Goal: Task Accomplishment & Management: Use online tool/utility

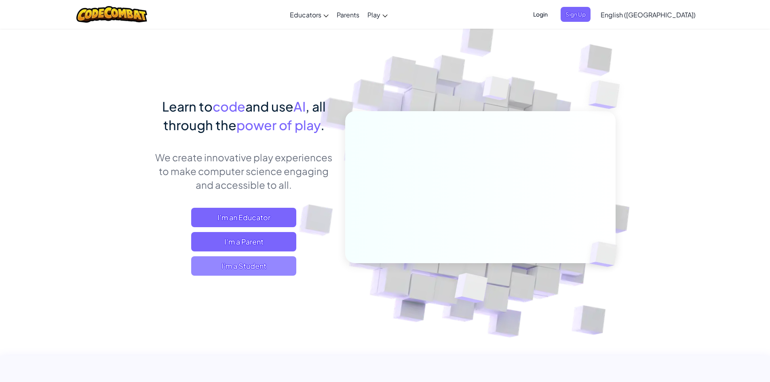
click at [254, 264] on span "I'm a Student" at bounding box center [243, 265] width 105 height 19
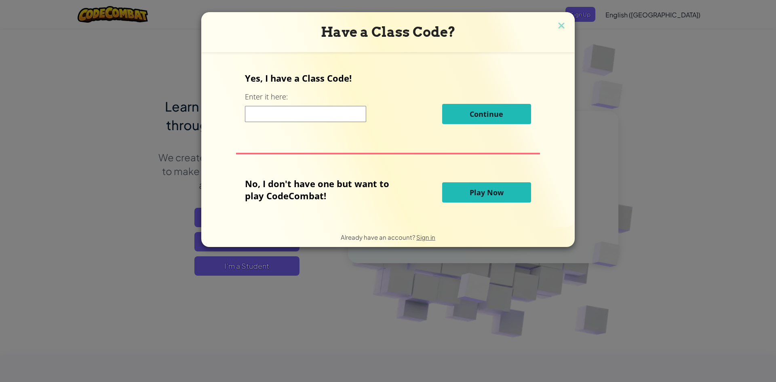
click at [443, 195] on button "Play Now" at bounding box center [486, 192] width 89 height 20
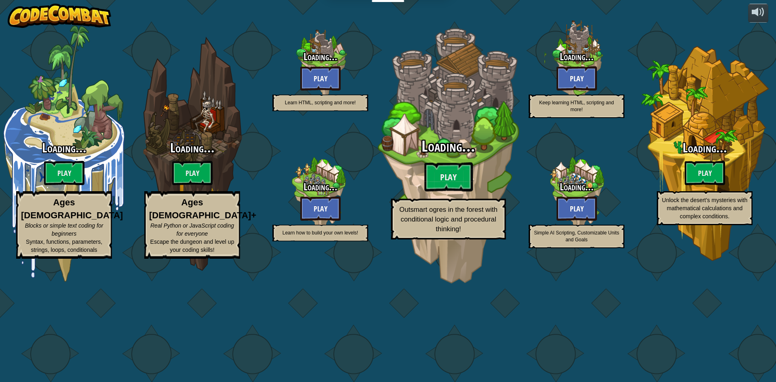
click at [474, 155] on h2 "Loading..." at bounding box center [449, 146] width 154 height 17
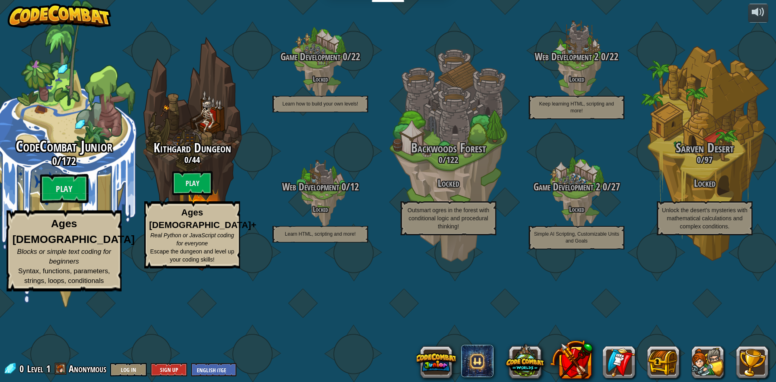
click at [83, 167] on h3 "0 / 172" at bounding box center [64, 161] width 154 height 12
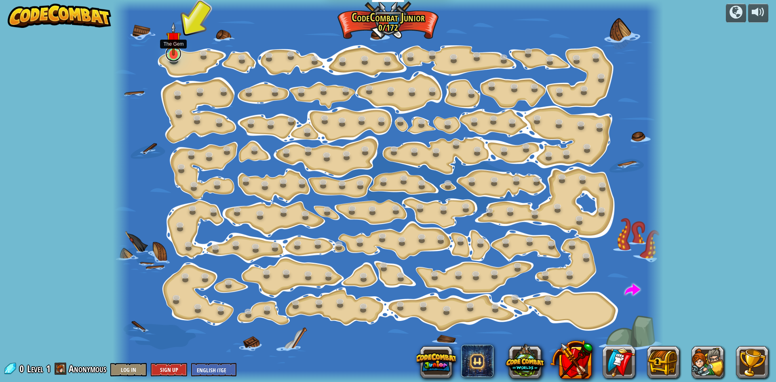
click at [176, 59] on link at bounding box center [173, 54] width 16 height 16
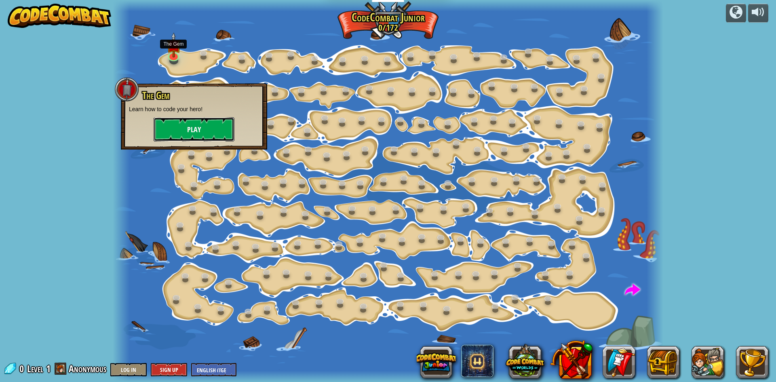
click at [199, 134] on button "Play" at bounding box center [194, 129] width 81 height 24
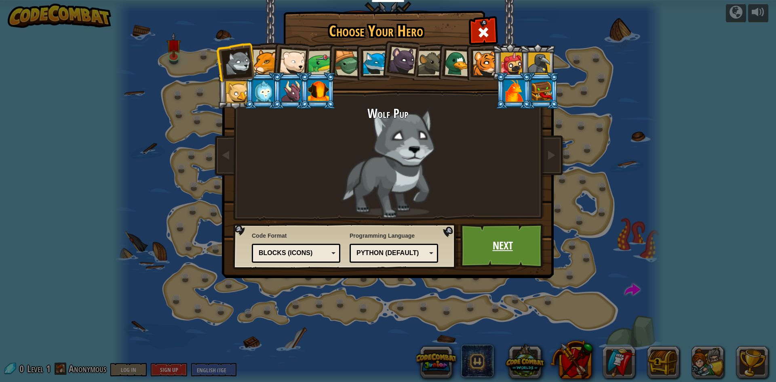
click at [502, 250] on link "Next" at bounding box center [503, 246] width 85 height 44
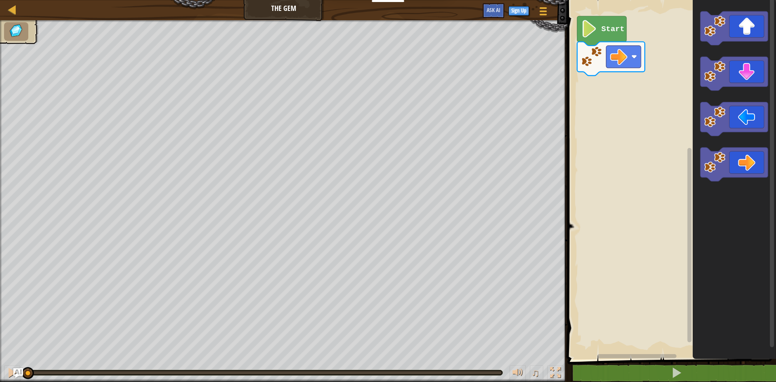
click at [601, 30] on icon "Blockly Workspace" at bounding box center [601, 31] width 49 height 30
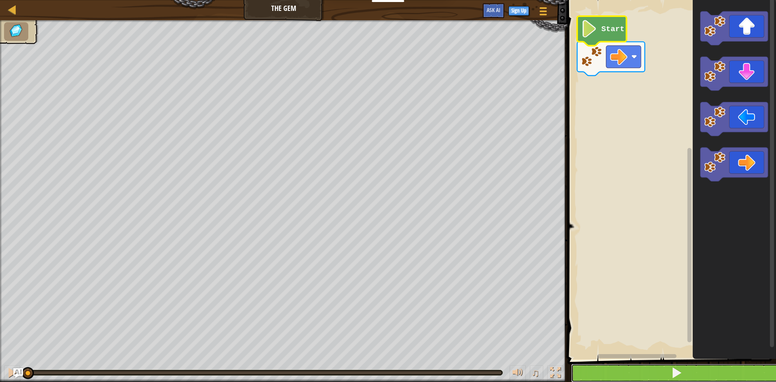
click at [664, 372] on button at bounding box center [676, 373] width 211 height 19
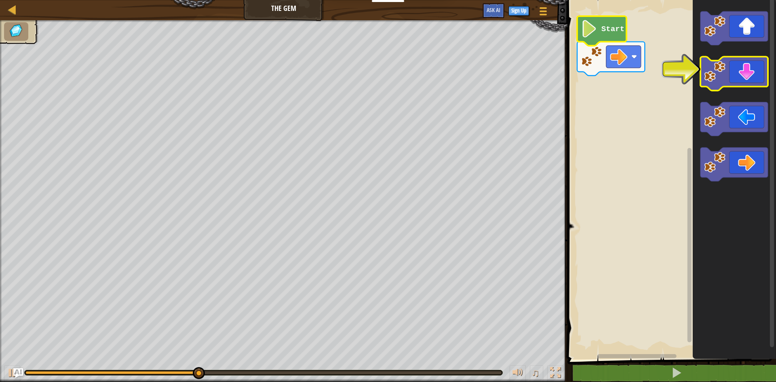
click at [735, 81] on icon "Blockly Workspace" at bounding box center [735, 74] width 68 height 34
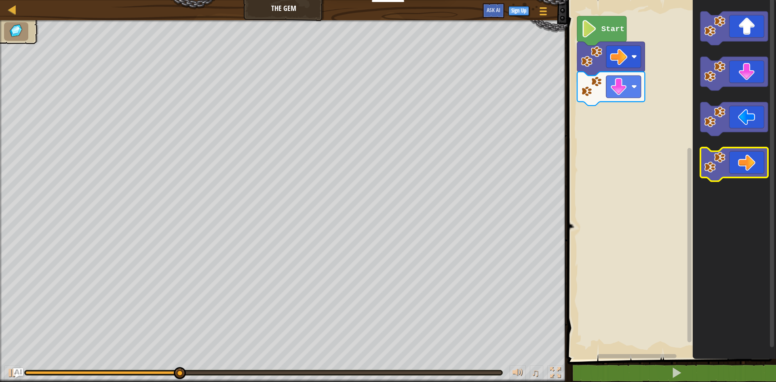
click at [745, 165] on icon "Blockly Workspace" at bounding box center [735, 165] width 68 height 34
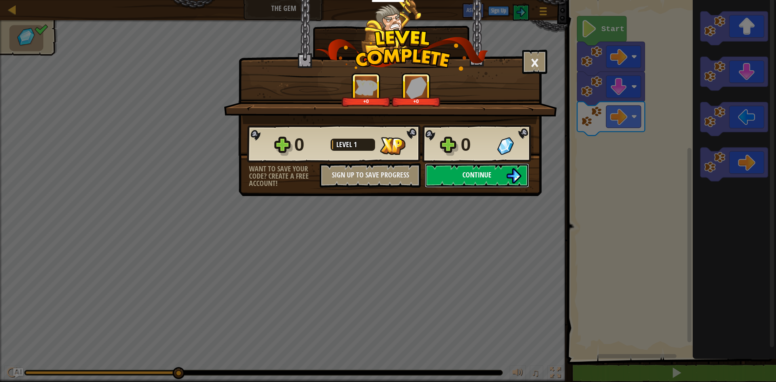
click at [496, 179] on button "Continue" at bounding box center [477, 175] width 104 height 24
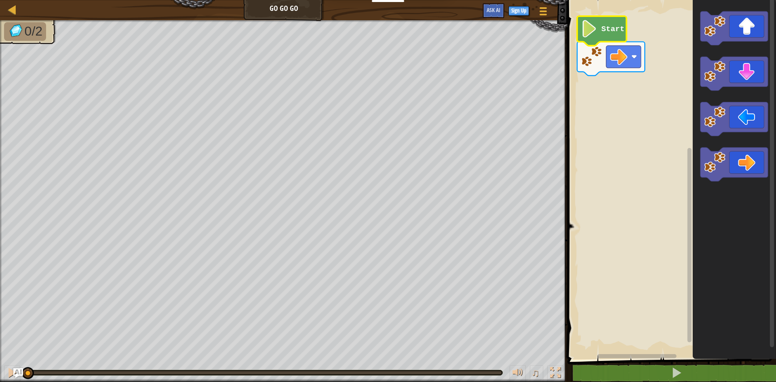
click at [607, 29] on text "Start" at bounding box center [613, 29] width 23 height 9
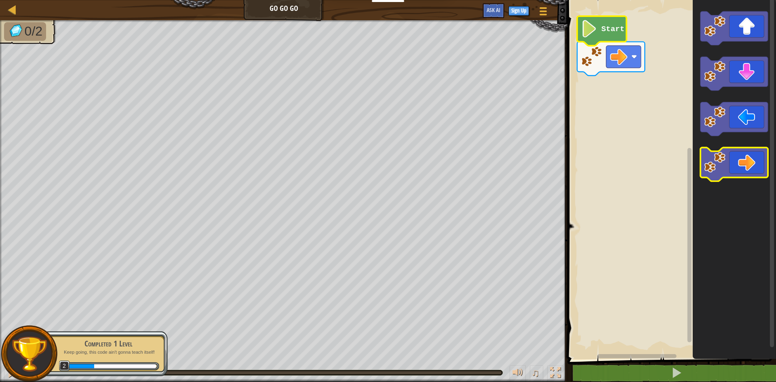
click at [742, 159] on icon "Blockly Workspace" at bounding box center [735, 165] width 68 height 34
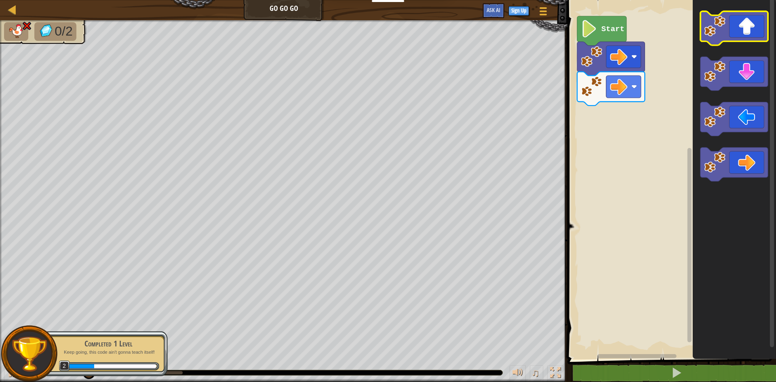
click at [738, 29] on icon "Blockly Workspace" at bounding box center [735, 28] width 68 height 34
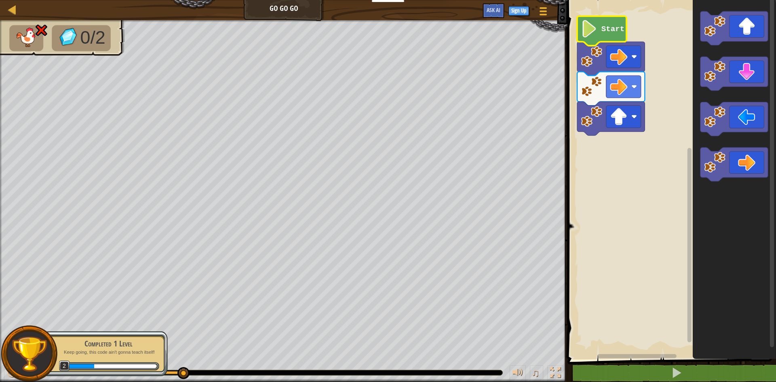
click at [605, 27] on text "Start" at bounding box center [613, 29] width 23 height 9
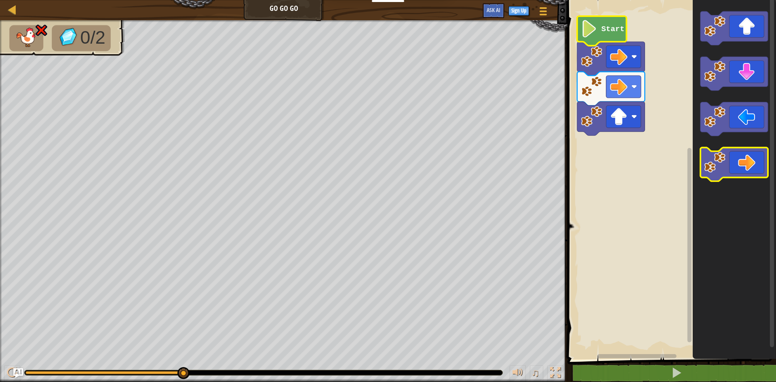
click at [739, 160] on icon "Blockly Workspace" at bounding box center [735, 165] width 68 height 34
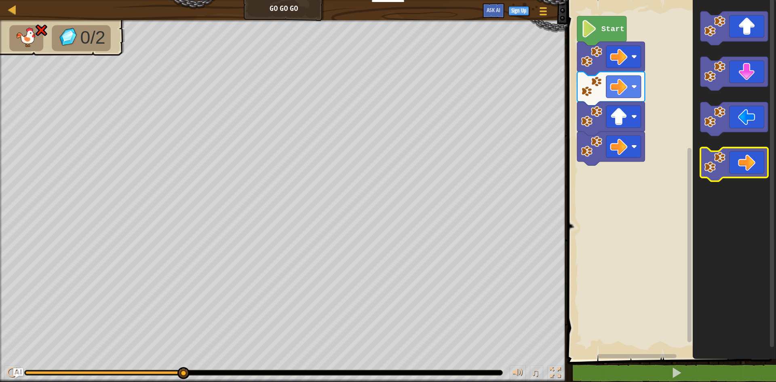
click at [739, 159] on icon "Blockly Workspace" at bounding box center [735, 165] width 68 height 34
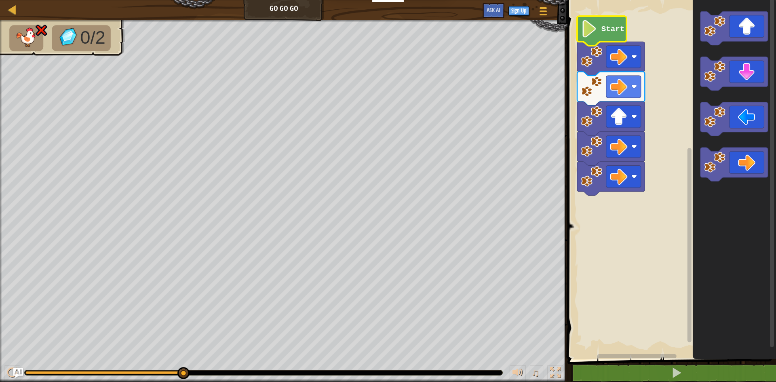
click at [615, 30] on text "Start" at bounding box center [613, 29] width 23 height 9
click at [735, 112] on icon "Blockly Workspace" at bounding box center [735, 119] width 68 height 34
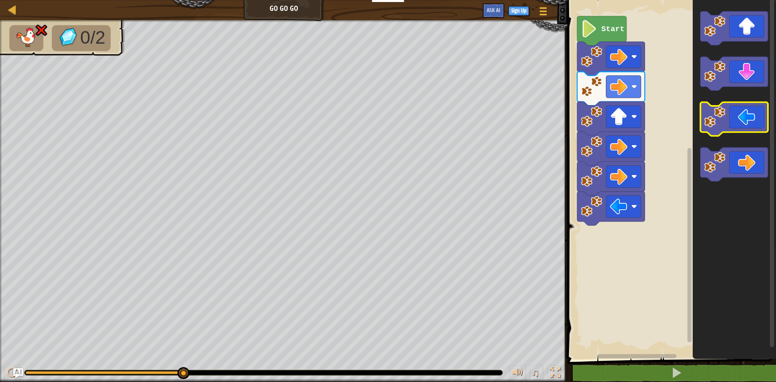
click at [744, 115] on icon "Blockly Workspace" at bounding box center [735, 119] width 68 height 34
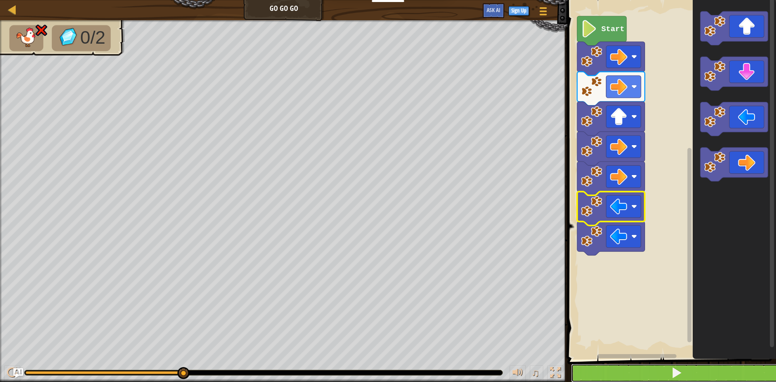
click at [659, 368] on button at bounding box center [676, 373] width 211 height 19
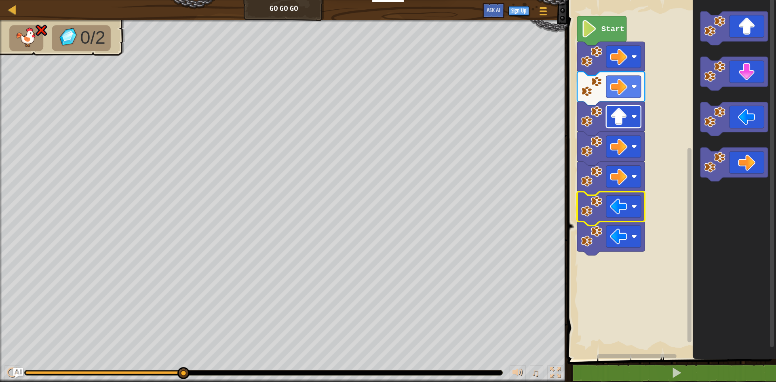
click at [622, 123] on image "Blockly Workspace" at bounding box center [618, 116] width 17 height 17
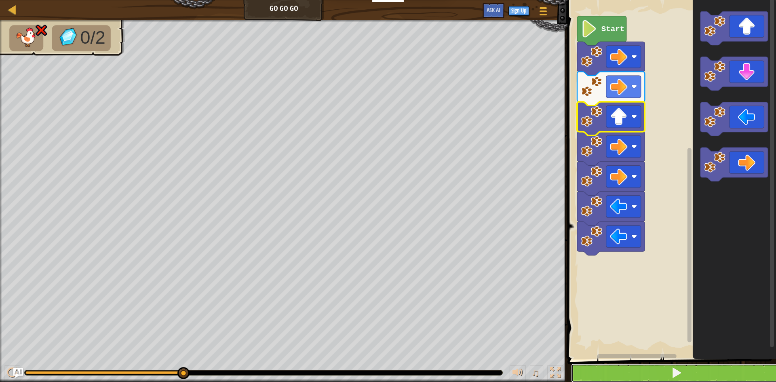
click at [683, 373] on span at bounding box center [676, 372] width 11 height 11
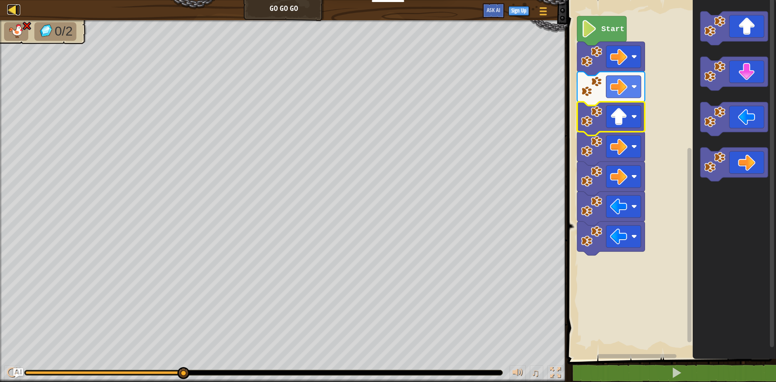
click at [16, 13] on div at bounding box center [12, 9] width 10 height 10
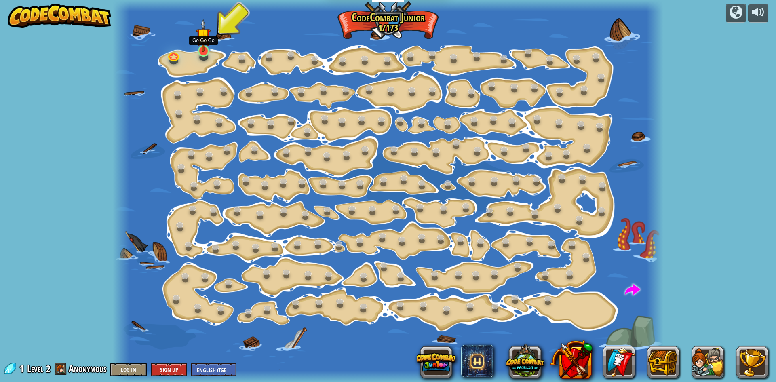
click at [205, 50] on img at bounding box center [203, 36] width 15 height 34
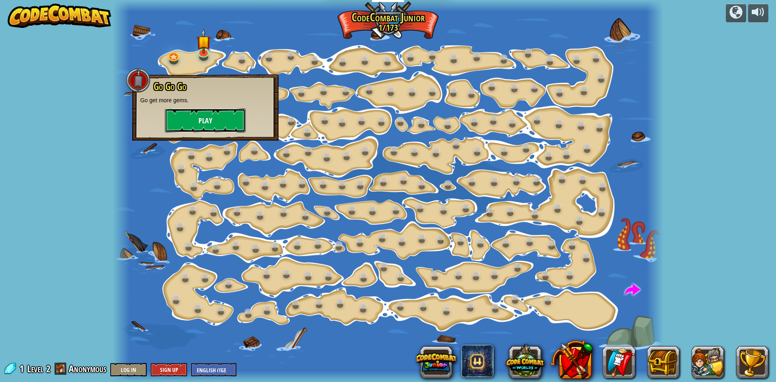
click at [218, 123] on button "Play" at bounding box center [205, 120] width 81 height 24
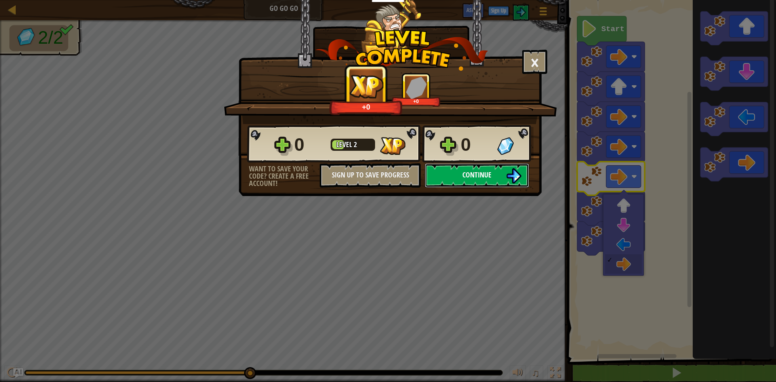
click at [498, 174] on button "Continue" at bounding box center [477, 175] width 104 height 24
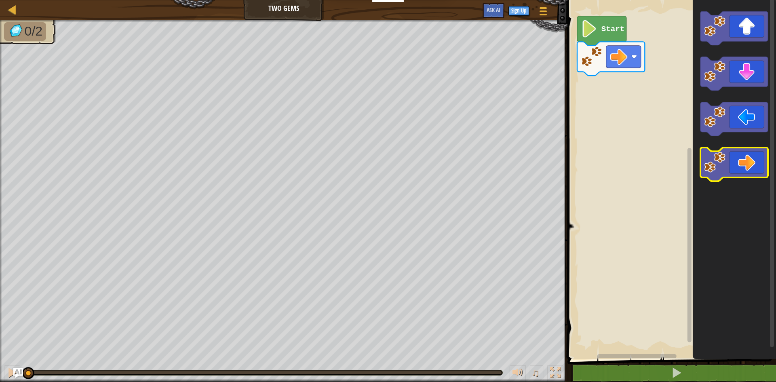
click at [756, 163] on icon "Blockly Workspace" at bounding box center [735, 165] width 68 height 34
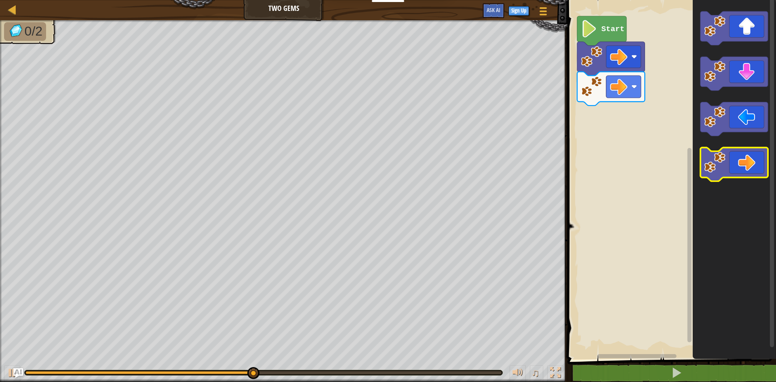
click at [756, 163] on icon "Blockly Workspace" at bounding box center [735, 165] width 68 height 34
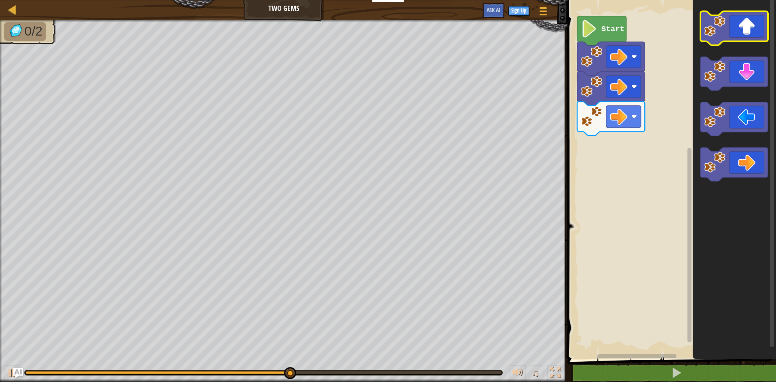
click at [749, 31] on icon "Blockly Workspace" at bounding box center [735, 28] width 68 height 34
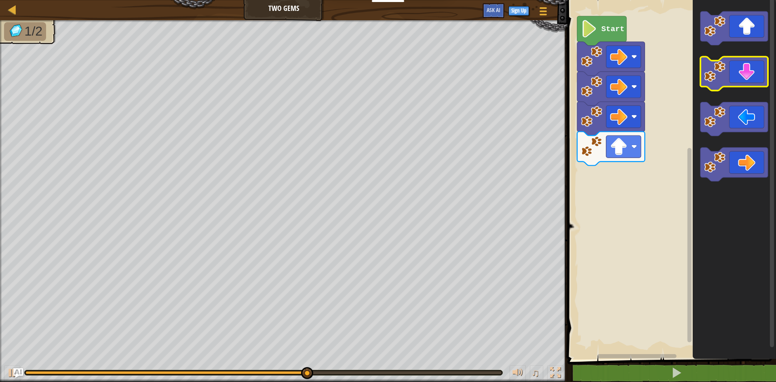
click at [749, 80] on icon "Blockly Workspace" at bounding box center [735, 74] width 68 height 34
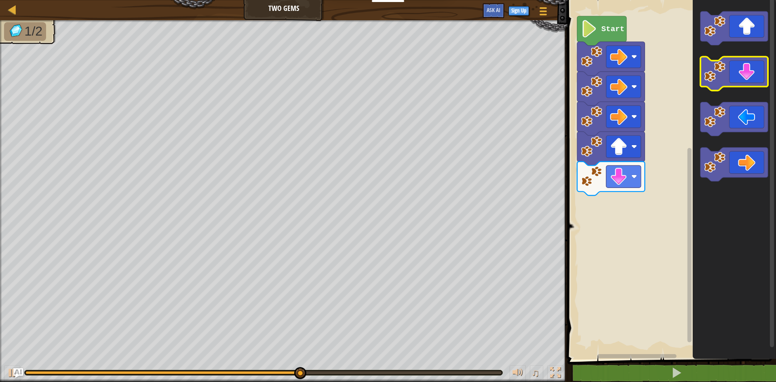
click at [749, 80] on icon "Blockly Workspace" at bounding box center [735, 74] width 68 height 34
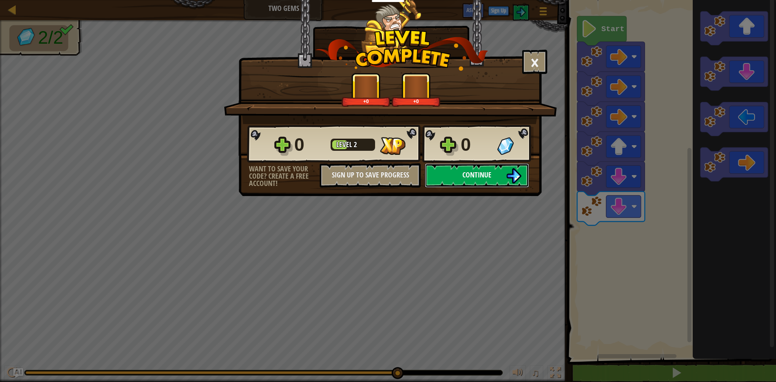
click at [486, 168] on button "Continue" at bounding box center [477, 175] width 104 height 24
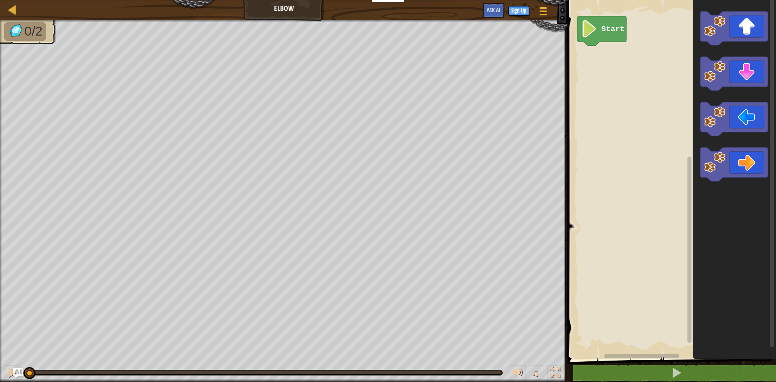
click at [599, 33] on icon "Blockly Workspace" at bounding box center [601, 31] width 49 height 30
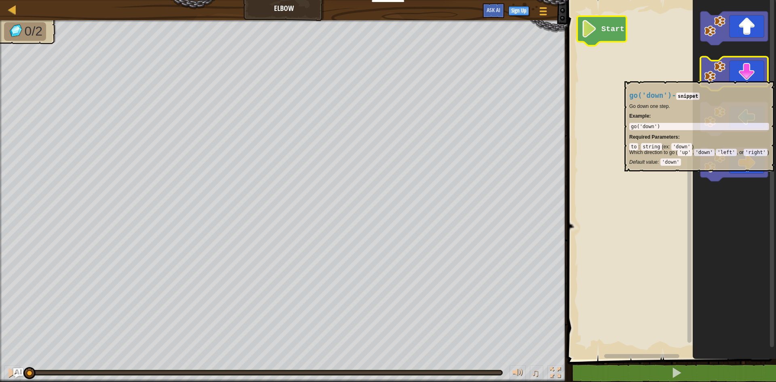
click at [747, 77] on icon "Blockly Workspace" at bounding box center [735, 74] width 68 height 34
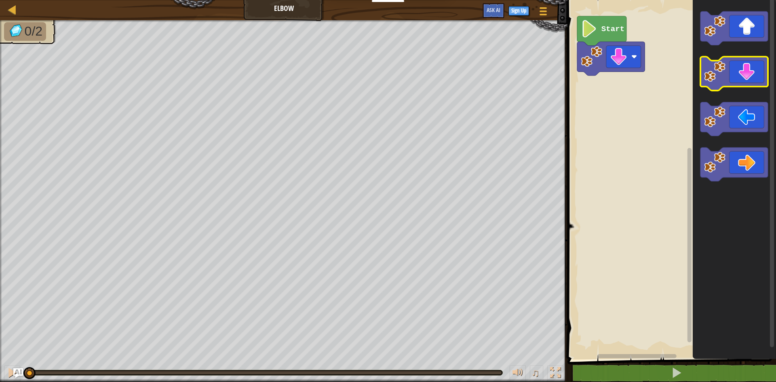
click at [747, 77] on icon "Blockly Workspace" at bounding box center [735, 74] width 68 height 34
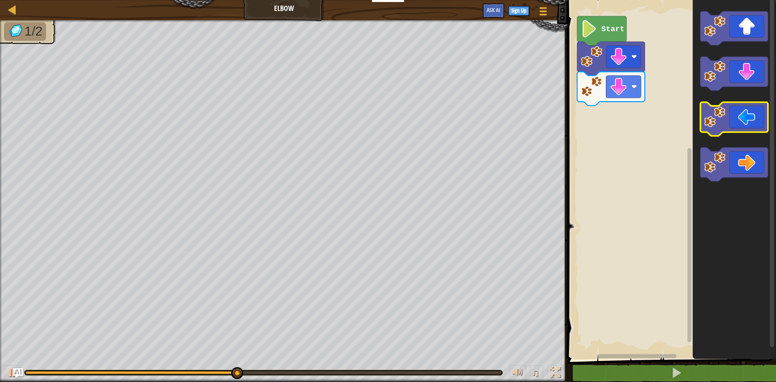
click at [752, 128] on icon "Blockly Workspace" at bounding box center [735, 119] width 68 height 34
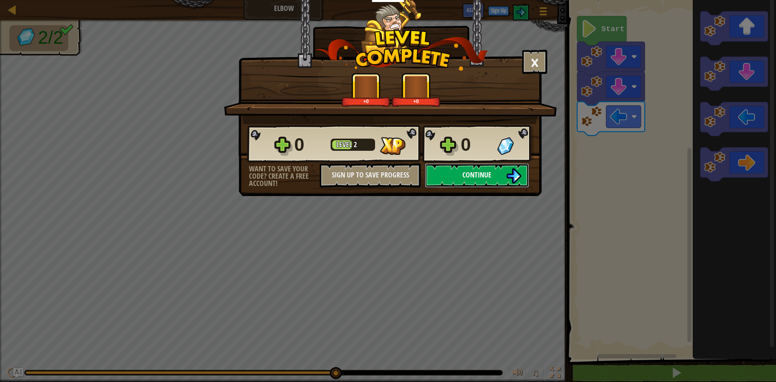
click at [483, 170] on span "Continue" at bounding box center [477, 175] width 29 height 10
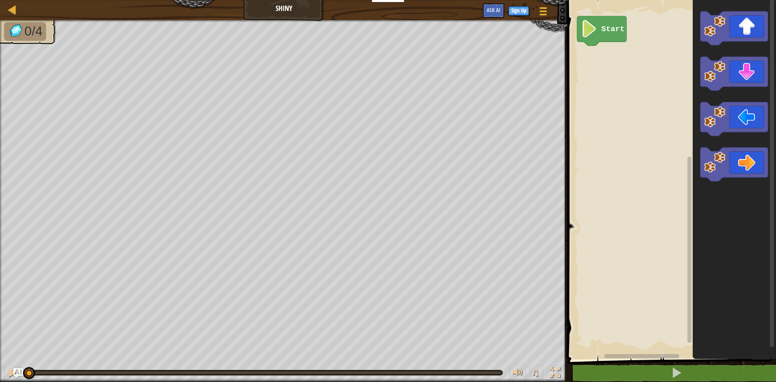
click at [599, 40] on icon "Blockly Workspace" at bounding box center [601, 31] width 49 height 30
click at [747, 125] on icon "Blockly Workspace" at bounding box center [735, 119] width 68 height 34
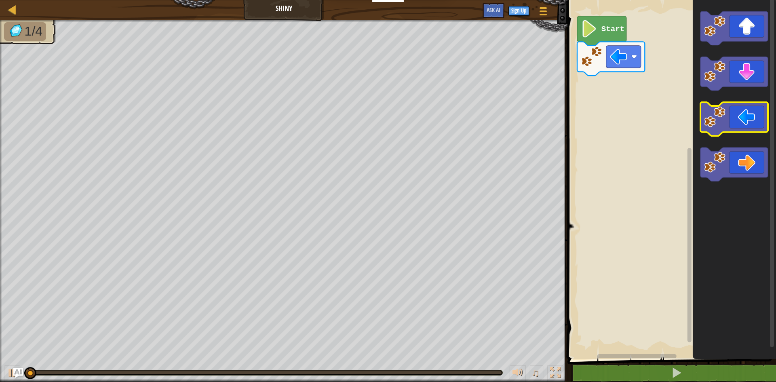
click at [747, 125] on icon "Blockly Workspace" at bounding box center [735, 119] width 68 height 34
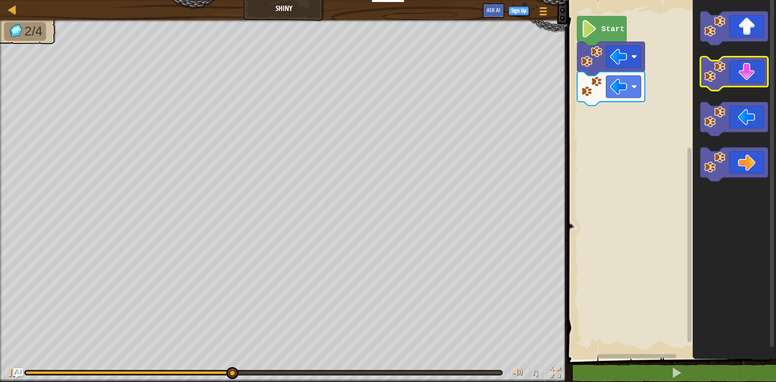
click at [748, 66] on icon "Blockly Workspace" at bounding box center [735, 74] width 68 height 34
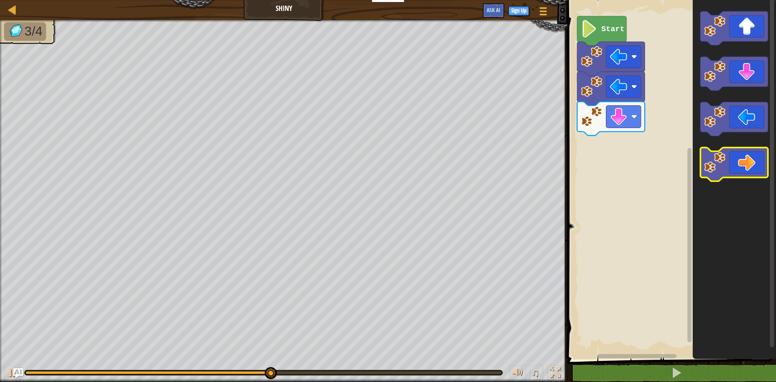
click at [751, 158] on icon "Blockly Workspace" at bounding box center [735, 165] width 68 height 34
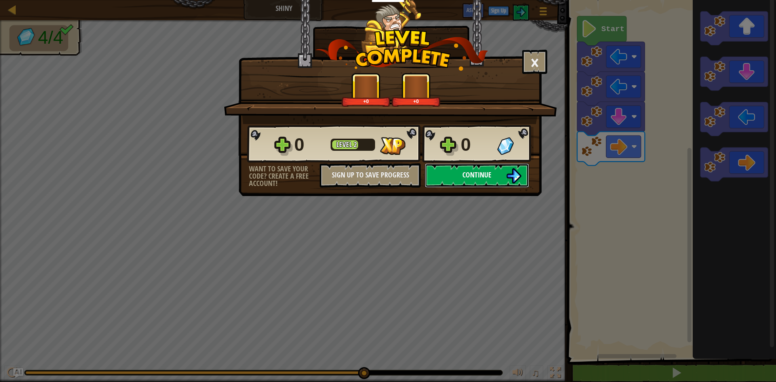
click at [474, 175] on span "Continue" at bounding box center [477, 175] width 29 height 10
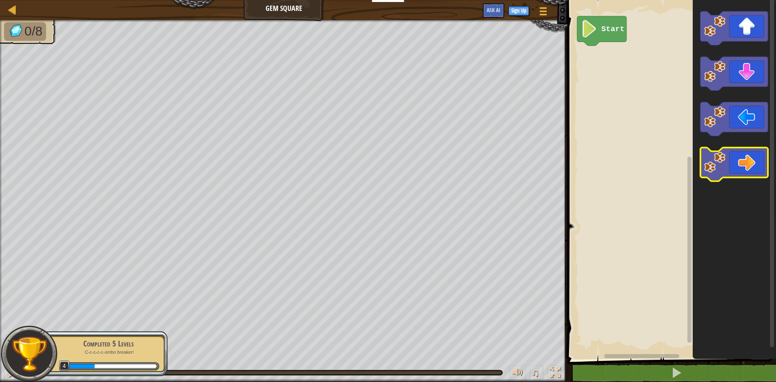
click at [755, 170] on icon "Blockly Workspace" at bounding box center [735, 165] width 68 height 34
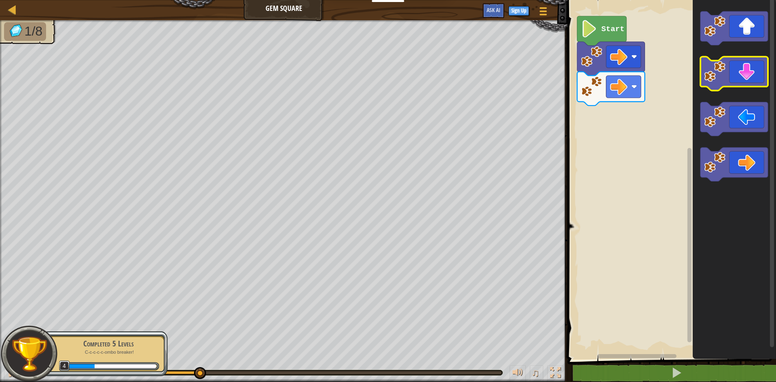
click at [747, 80] on icon "Blockly Workspace" at bounding box center [735, 74] width 68 height 34
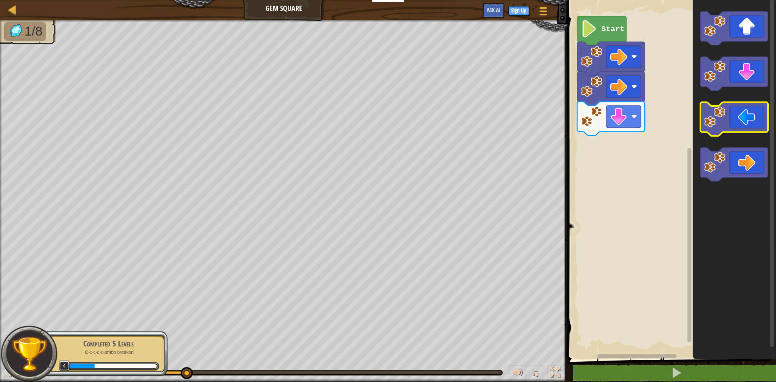
click at [742, 112] on icon "Blockly Workspace" at bounding box center [735, 119] width 68 height 34
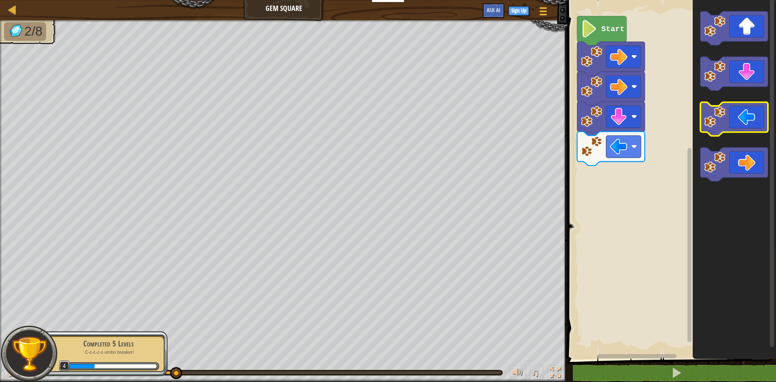
click at [742, 112] on icon "Blockly Workspace" at bounding box center [735, 119] width 68 height 34
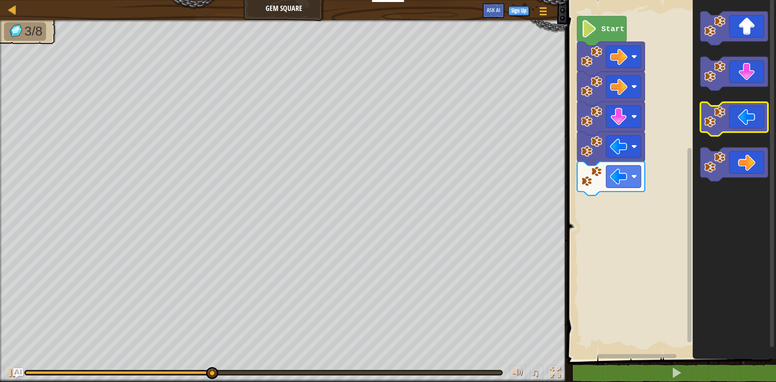
click at [742, 112] on icon "Blockly Workspace" at bounding box center [735, 119] width 68 height 34
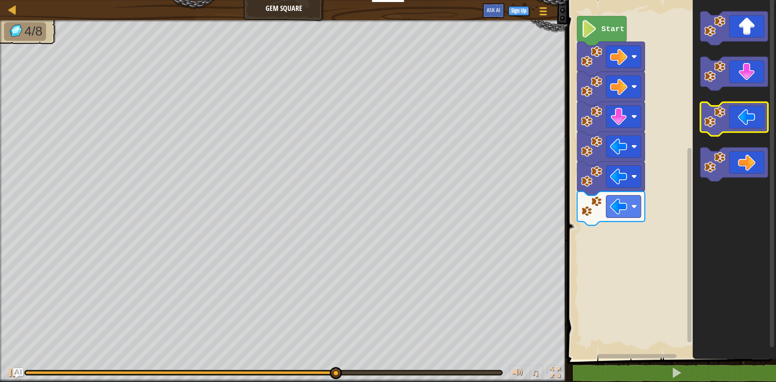
click at [742, 112] on icon "Blockly Workspace" at bounding box center [735, 119] width 68 height 34
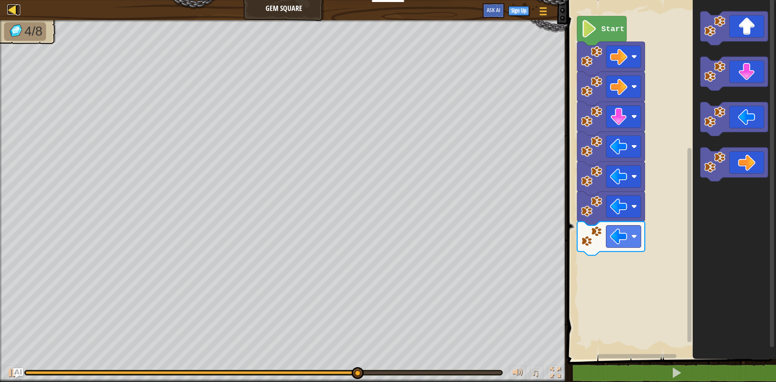
click at [15, 8] on div at bounding box center [12, 9] width 10 height 10
